Goal: Information Seeking & Learning: Get advice/opinions

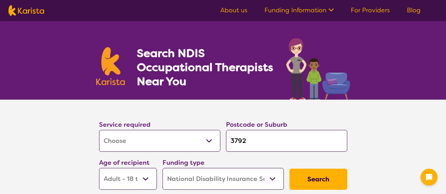
select select "[MEDICAL_DATA]"
select select "AD"
select select "NDIS"
select select "[MEDICAL_DATA]"
select select "AD"
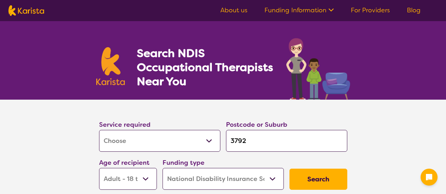
select select "NDIS"
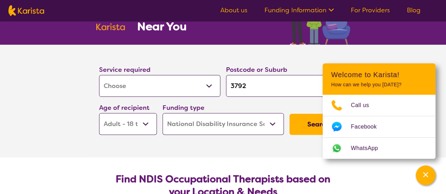
click at [211, 84] on select "Allied Health Assistant Assessment ([MEDICAL_DATA] or [MEDICAL_DATA]) Behaviour…" at bounding box center [159, 86] width 121 height 22
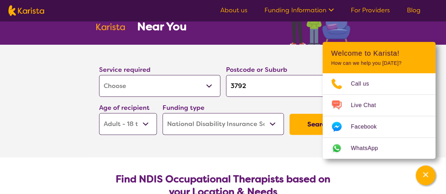
click at [211, 81] on select "Allied Health Assistant Assessment ([MEDICAL_DATA] or [MEDICAL_DATA]) Behaviour…" at bounding box center [159, 86] width 121 height 22
select select "[MEDICAL_DATA]"
click at [99, 75] on select "Allied Health Assistant Assessment ([MEDICAL_DATA] or [MEDICAL_DATA]) Behaviour…" at bounding box center [159, 86] width 121 height 22
select select "[MEDICAL_DATA]"
click at [268, 84] on input "3792" at bounding box center [286, 86] width 121 height 22
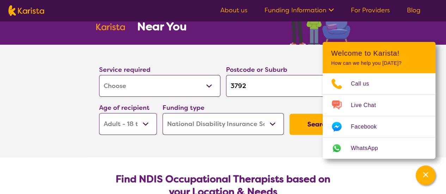
type input "379"
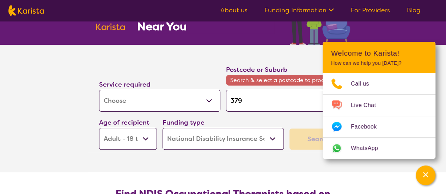
type input "37"
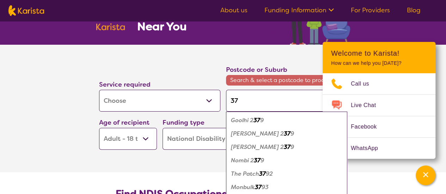
type input "3"
type input "31"
type input "313"
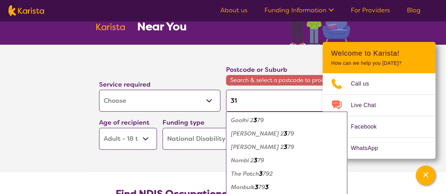
type input "313"
type input "3133"
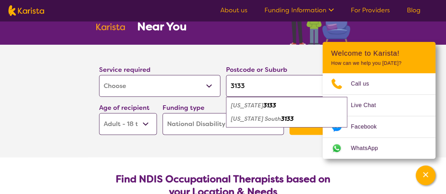
type input "3133"
click at [251, 108] on em "[US_STATE]" at bounding box center [247, 105] width 32 height 7
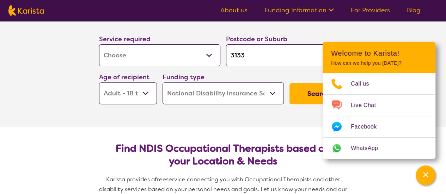
scroll to position [89, 0]
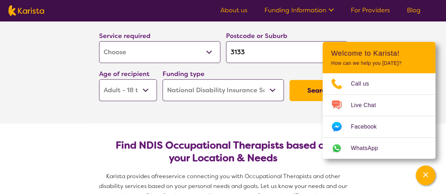
click at [142, 93] on select "Early Childhood - 0 to 9 Child - 10 to 11 Adolescent - 12 to 17 Adult - 18 to 6…" at bounding box center [128, 90] width 58 height 22
select select "AS"
click at [99, 79] on select "Early Childhood - 0 to 9 Child - 10 to 11 Adolescent - 12 to 17 Adult - 18 to 6…" at bounding box center [128, 90] width 58 height 22
select select "AS"
click at [135, 91] on select "Early Childhood - 0 to 9 Child - 10 to 11 Adolescent - 12 to 17 Adult - 18 to 6…" at bounding box center [128, 90] width 58 height 22
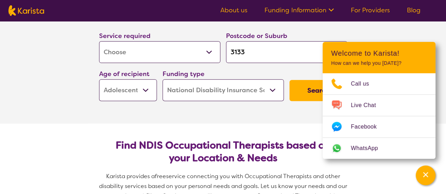
click at [312, 94] on button "Search" at bounding box center [318, 90] width 58 height 21
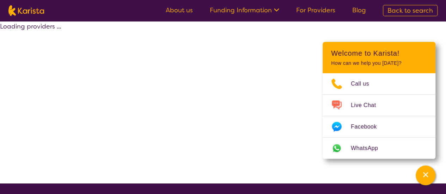
select select "by_score"
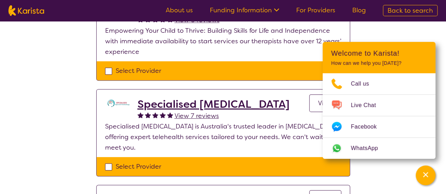
scroll to position [118, 0]
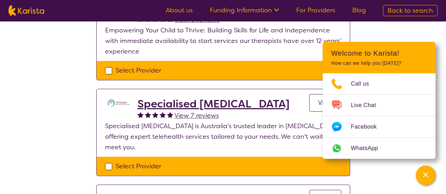
click at [163, 104] on h2 "Specialised [MEDICAL_DATA]" at bounding box center [213, 104] width 152 height 13
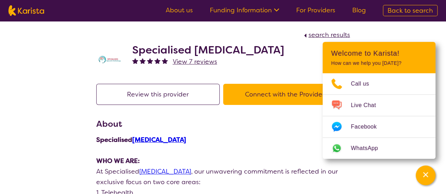
drag, startPoint x: 133, startPoint y: 47, endPoint x: 292, endPoint y: 47, distance: 158.6
click at [292, 47] on div "Specialised [MEDICAL_DATA] View 7 reviews" at bounding box center [223, 57] width 254 height 35
copy h2 "Specialised [MEDICAL_DATA]"
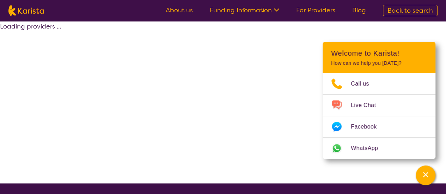
scroll to position [118, 0]
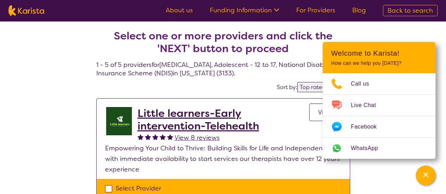
select select "[MEDICAL_DATA]"
select select "AS"
select select "NDIS"
select select "[MEDICAL_DATA]"
select select "AS"
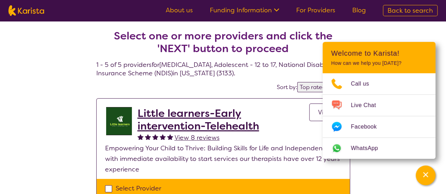
select select "NDIS"
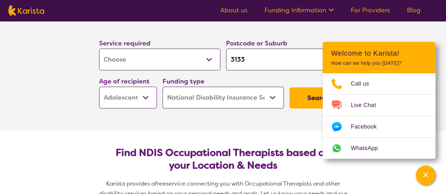
scroll to position [82, 0]
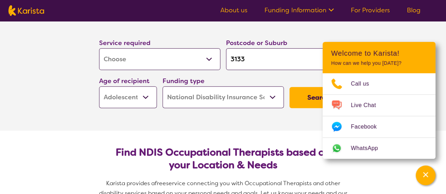
click at [211, 58] on select "Allied Health Assistant Assessment ([MEDICAL_DATA] or [MEDICAL_DATA]) Behaviour…" at bounding box center [159, 59] width 121 height 22
select select "NDIS Support Coordination"
click at [99, 48] on select "Allied Health Assistant Assessment ([MEDICAL_DATA] or [MEDICAL_DATA]) Behaviour…" at bounding box center [159, 59] width 121 height 22
select select "NDIS Support Coordination"
click at [195, 47] on div "Service required Allied Health Assistant Assessment ([MEDICAL_DATA] or [MEDICAL…" at bounding box center [159, 54] width 121 height 32
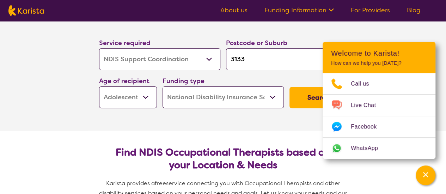
click at [196, 54] on select "Allied Health Assistant Assessment ([MEDICAL_DATA] or [MEDICAL_DATA]) Behaviour…" at bounding box center [159, 59] width 121 height 22
select select "[MEDICAL_DATA]"
click at [99, 48] on select "Allied Health Assistant Assessment ([MEDICAL_DATA] or [MEDICAL_DATA]) Behaviour…" at bounding box center [159, 59] width 121 height 22
select select "[MEDICAL_DATA]"
click at [305, 98] on button "Search" at bounding box center [318, 97] width 58 height 21
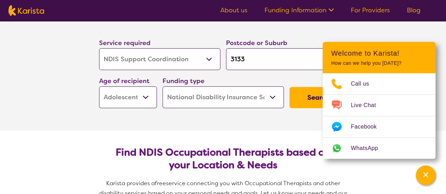
select select "by_score"
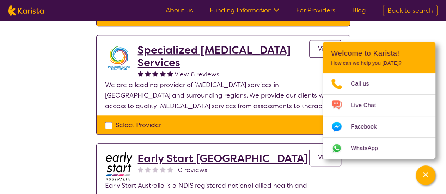
scroll to position [268, 0]
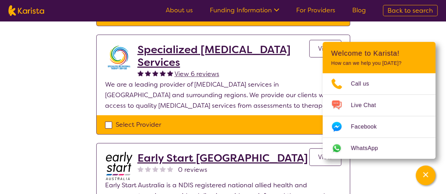
click at [177, 47] on h2 "Specialized [MEDICAL_DATA] Services" at bounding box center [223, 55] width 172 height 25
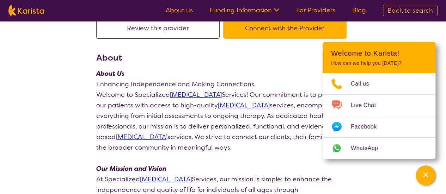
scroll to position [66, 0]
select select "by_score"
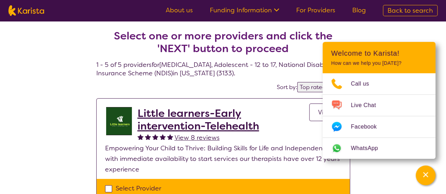
select select "[MEDICAL_DATA]"
select select "AS"
select select "NDIS"
select select "[MEDICAL_DATA]"
select select "AS"
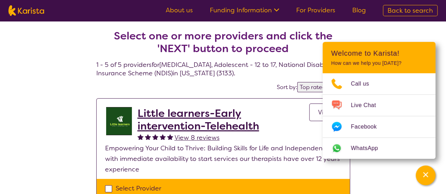
select select "NDIS"
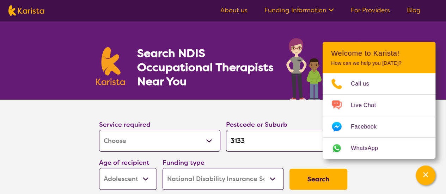
scroll to position [41, 0]
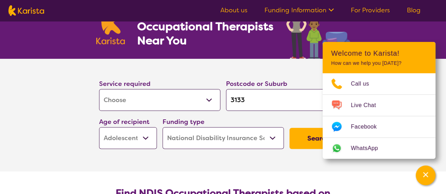
click at [120, 106] on select "Allied Health Assistant Assessment ([MEDICAL_DATA] or [MEDICAL_DATA]) Behaviour…" at bounding box center [159, 100] width 121 height 22
select select "[MEDICAL_DATA]"
click at [99, 89] on select "Allied Health Assistant Assessment ([MEDICAL_DATA] or [MEDICAL_DATA]) Behaviour…" at bounding box center [159, 100] width 121 height 22
select select "[MEDICAL_DATA]"
click at [300, 143] on button "Search" at bounding box center [318, 138] width 58 height 21
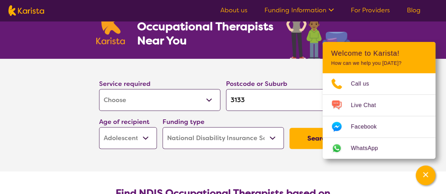
select select "by_score"
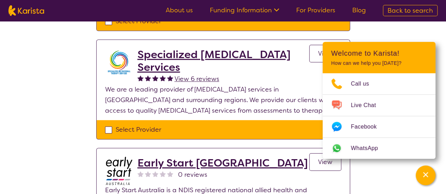
scroll to position [269, 0]
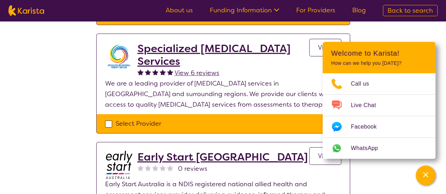
click at [192, 60] on h2 "Specialized [MEDICAL_DATA] Services" at bounding box center [223, 54] width 172 height 25
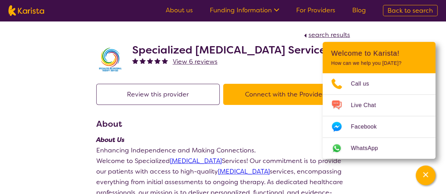
scroll to position [4, 0]
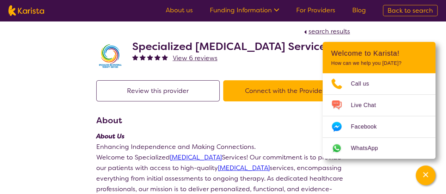
drag, startPoint x: 176, startPoint y: 65, endPoint x: 128, endPoint y: 41, distance: 54.2
click at [128, 41] on div "Specialized [MEDICAL_DATA] Services View 6 reviews" at bounding box center [223, 54] width 254 height 35
copy h2 "Specialized [MEDICAL_DATA] Services"
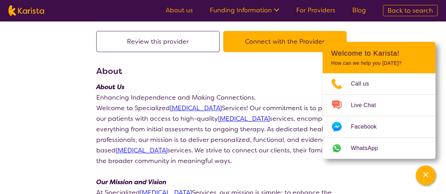
scroll to position [53, 0]
